Goal: Find specific page/section

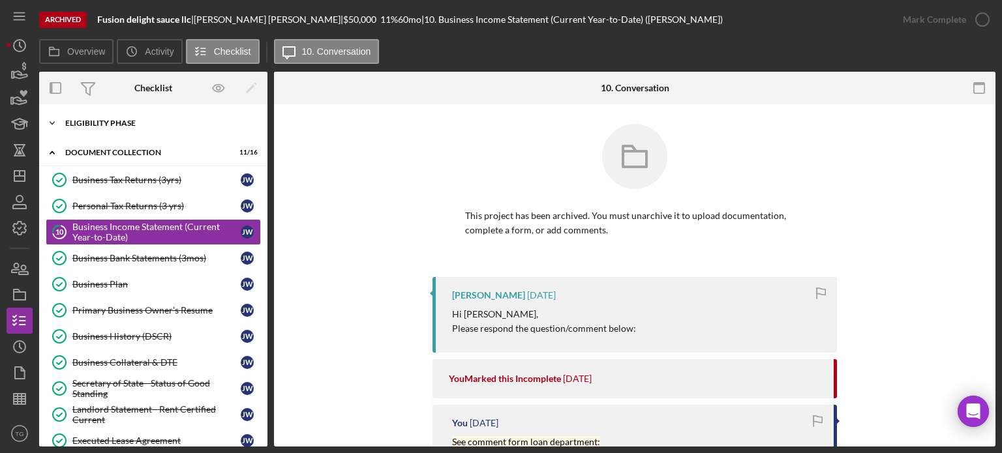
scroll to position [140, 0]
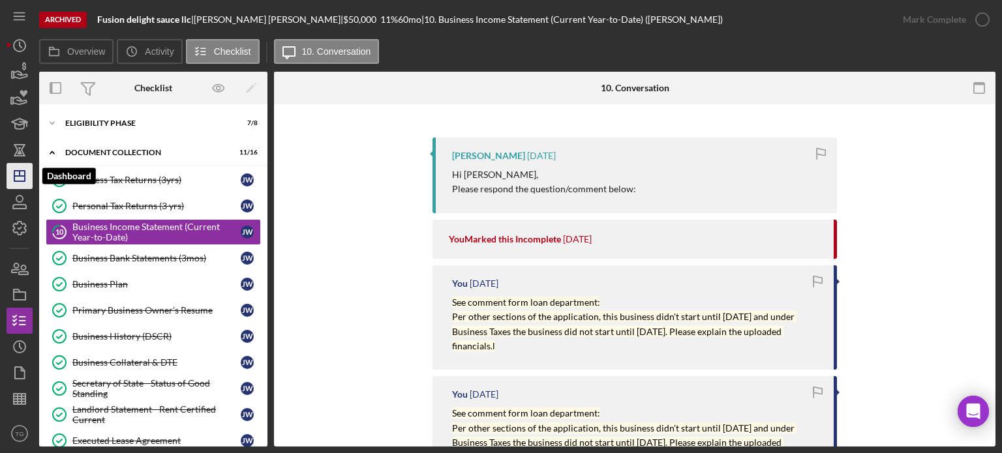
click at [16, 176] on line "button" at bounding box center [19, 176] width 10 height 0
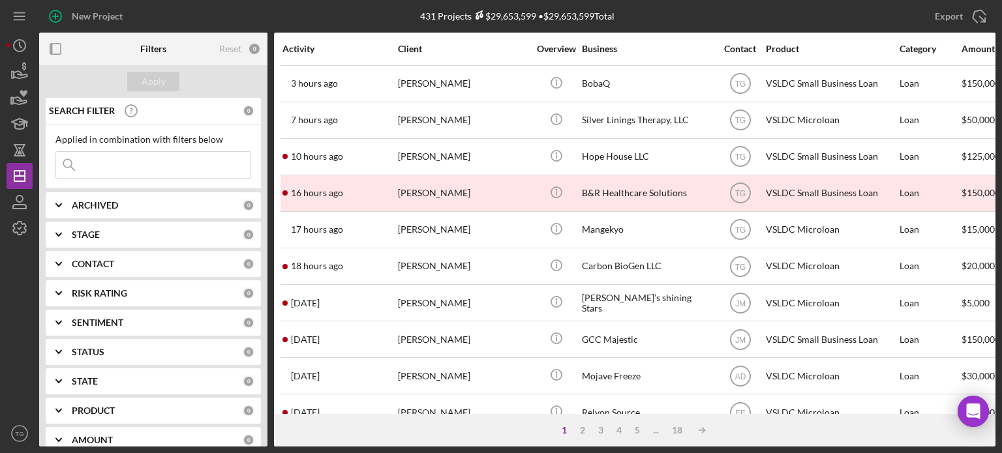
click at [95, 164] on input at bounding box center [153, 165] width 194 height 26
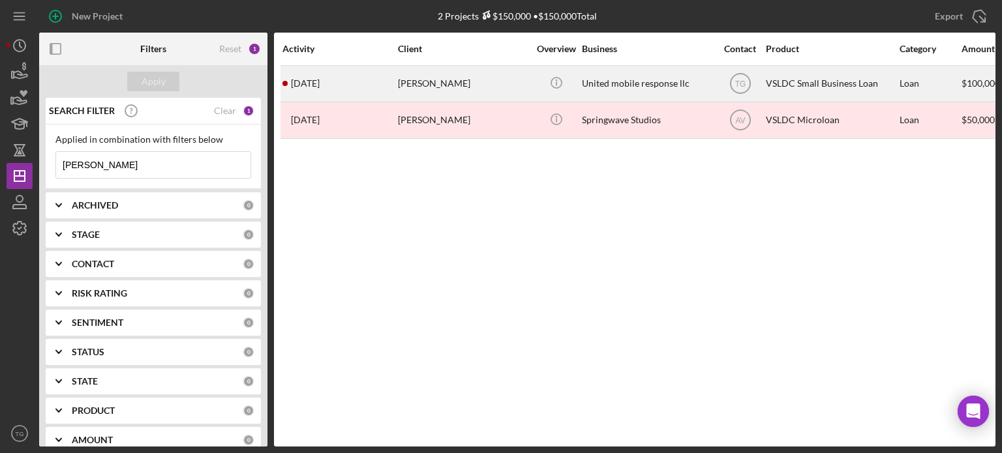
type input "[PERSON_NAME]"
click at [425, 85] on div "[PERSON_NAME]" at bounding box center [463, 84] width 130 height 35
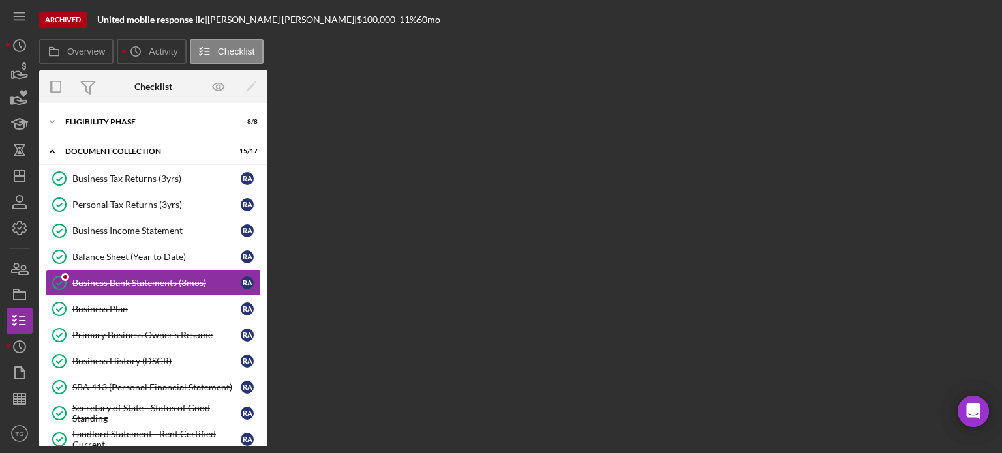
scroll to position [7, 0]
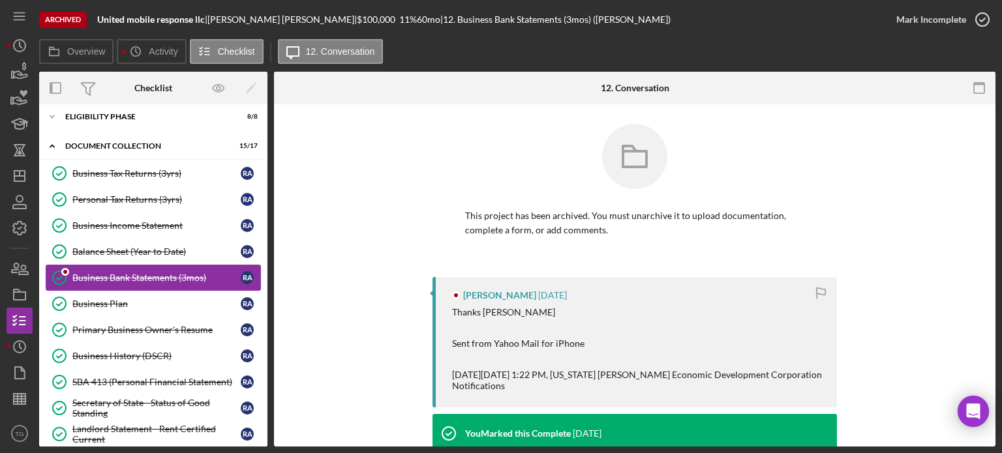
click at [149, 277] on div "Business Bank Statements (3mos)" at bounding box center [156, 278] width 168 height 10
click at [150, 274] on div "Business Bank Statements (3mos)" at bounding box center [156, 278] width 168 height 10
click at [99, 299] on div "Business Plan" at bounding box center [156, 304] width 168 height 10
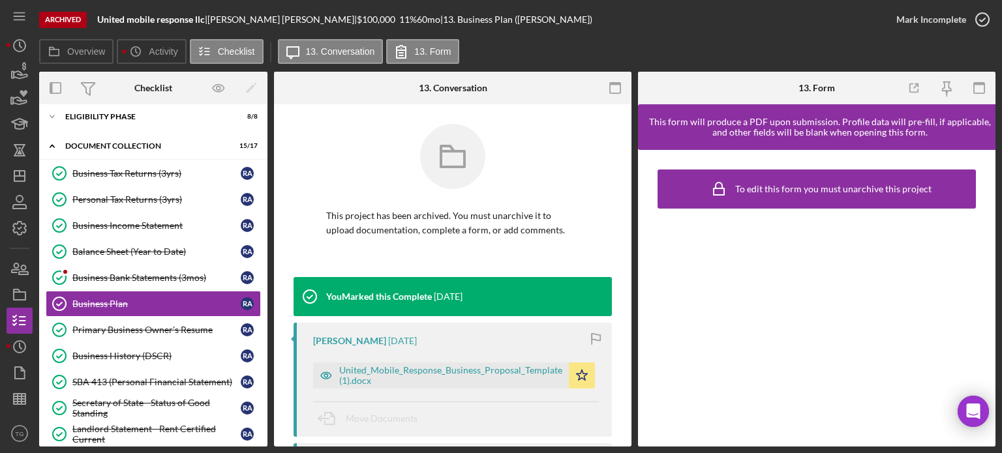
scroll to position [65, 0]
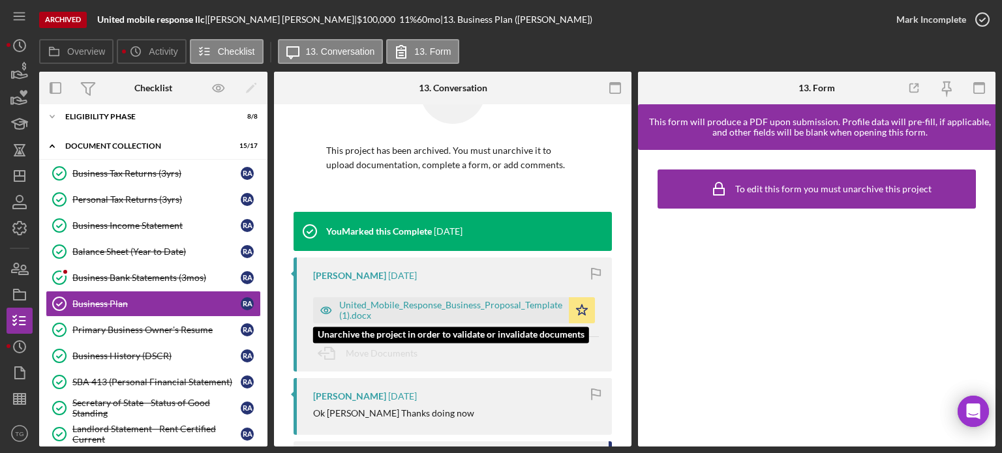
click at [432, 308] on div "United_Mobile_Response_Business_Proposal_Template (1).docx" at bounding box center [450, 310] width 223 height 21
